Goal: Information Seeking & Learning: Learn about a topic

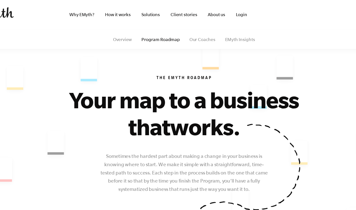
click at [37, 16] on img at bounding box center [21, 12] width 31 height 12
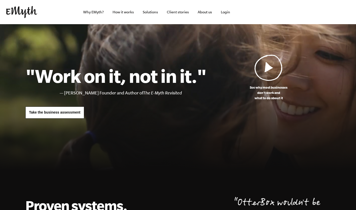
click at [124, 10] on link "How it works" at bounding box center [123, 12] width 29 height 24
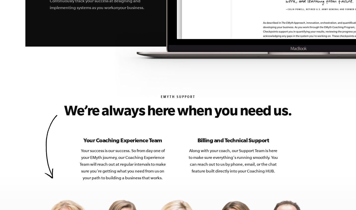
scroll to position [1919, 0]
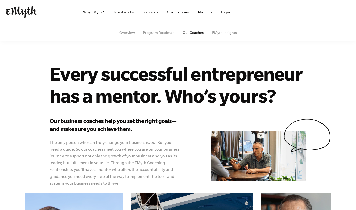
click at [164, 9] on link "Client stories" at bounding box center [178, 12] width 30 height 24
